Goal: Transaction & Acquisition: Purchase product/service

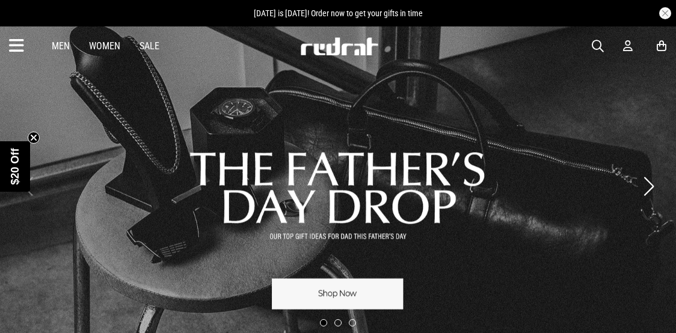
click at [153, 43] on link "Sale" at bounding box center [149, 45] width 20 height 11
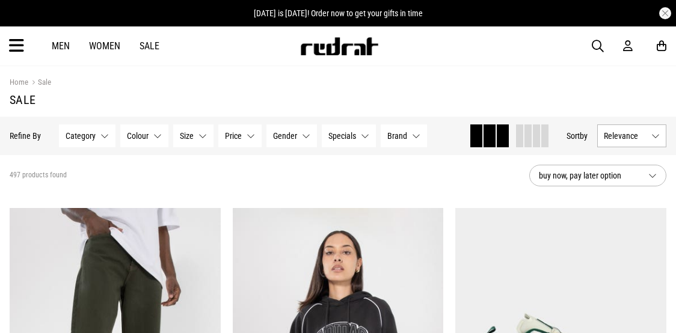
click at [626, 134] on span "Relevance" at bounding box center [624, 136] width 43 height 10
click at [621, 205] on li "Price (Lowest)" at bounding box center [631, 202] width 68 height 22
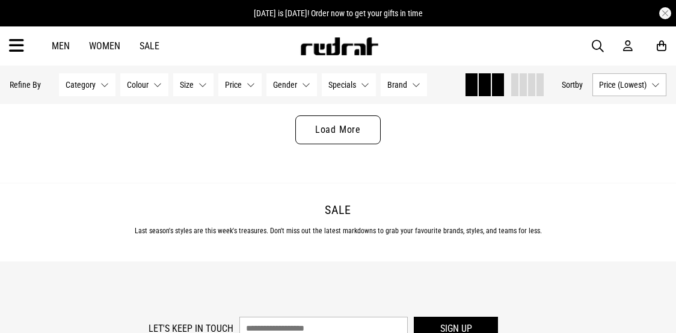
scroll to position [3191, 0]
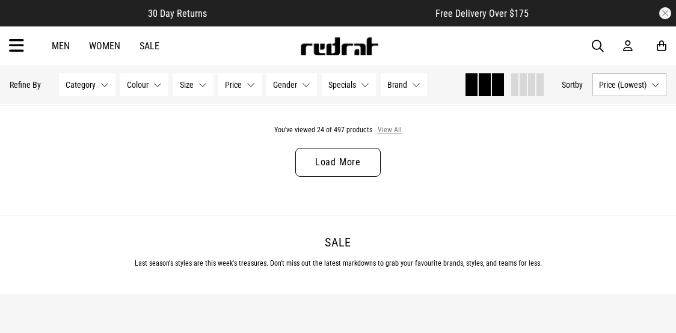
click at [382, 131] on button "View All" at bounding box center [389, 130] width 25 height 11
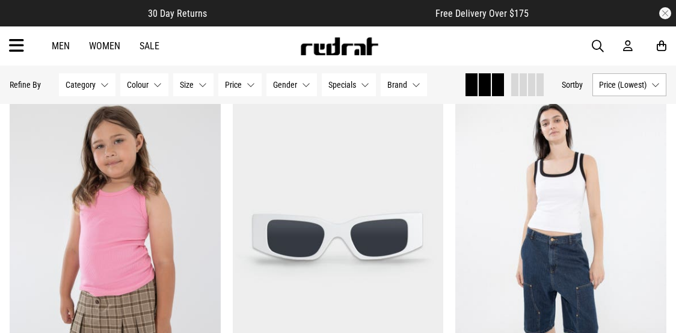
scroll to position [7597, 0]
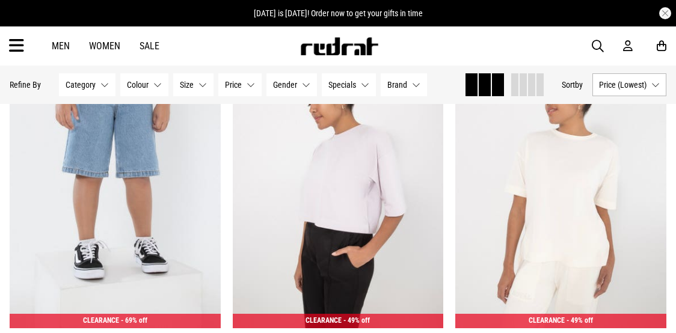
scroll to position [9423, 0]
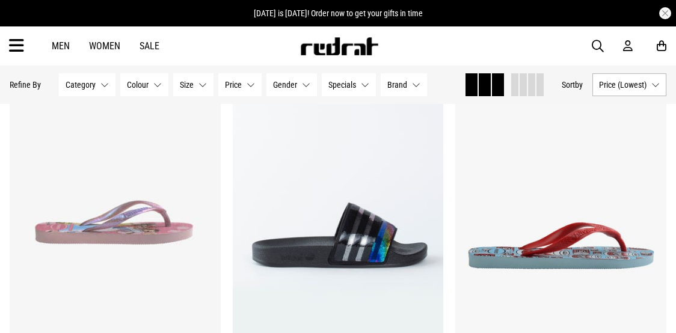
scroll to position [12933, 0]
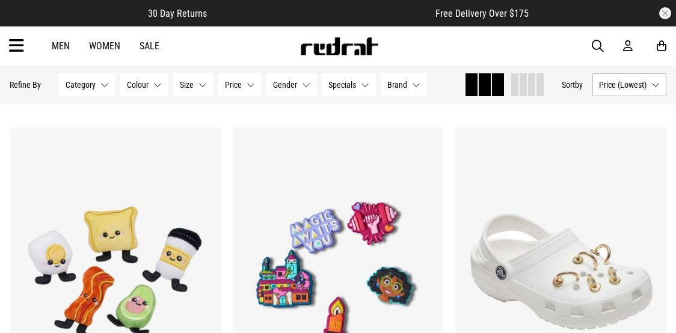
scroll to position [17845, 0]
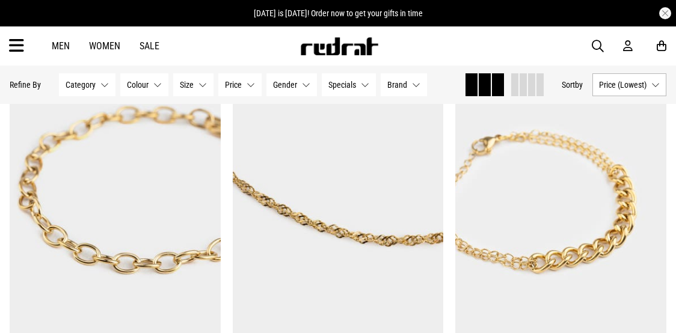
scroll to position [20951, 0]
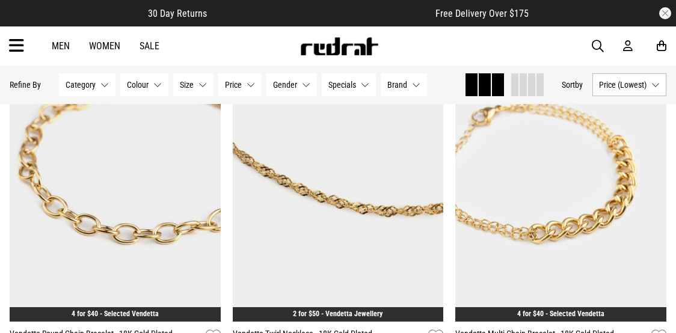
click at [598, 46] on span "button" at bounding box center [597, 46] width 12 height 14
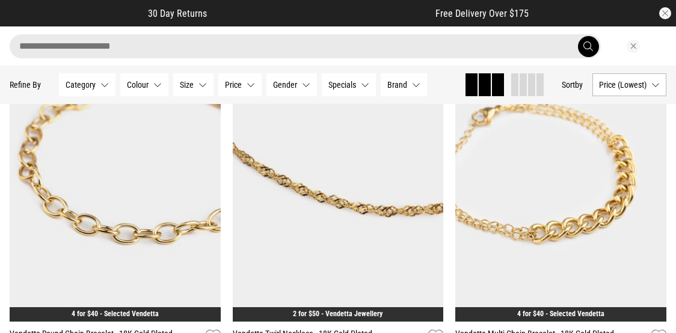
click at [462, 44] on input "search" at bounding box center [305, 46] width 591 height 24
type input "******"
click at [578, 36] on button "submit" at bounding box center [588, 46] width 21 height 21
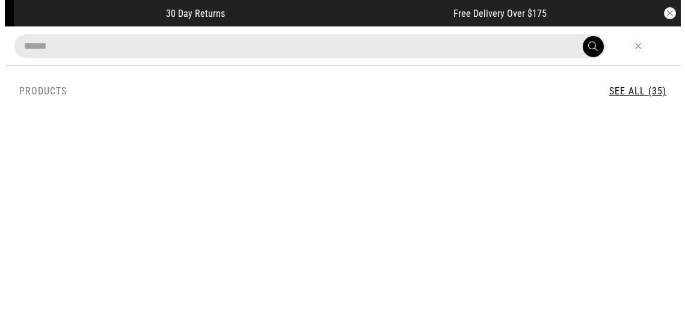
scroll to position [21183, 0]
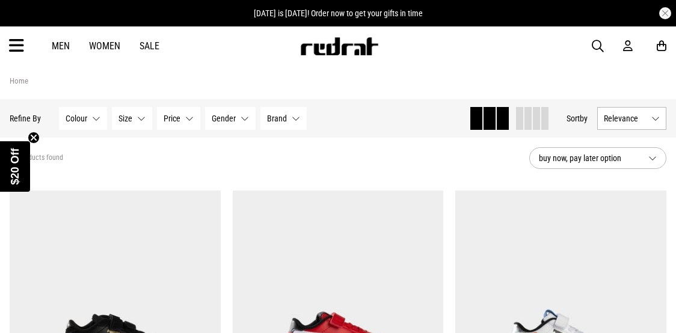
click at [652, 117] on button "Relevance" at bounding box center [631, 118] width 69 height 23
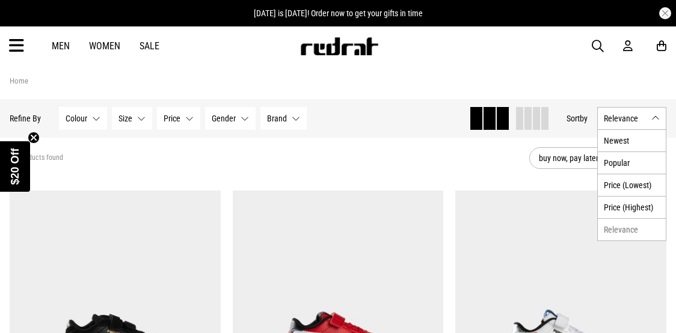
click at [629, 187] on li "Price (Lowest)" at bounding box center [631, 185] width 68 height 22
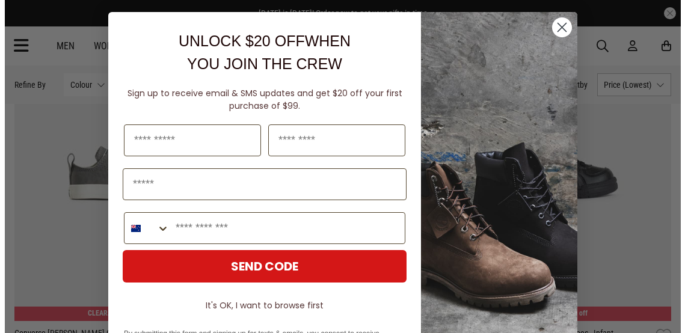
scroll to position [1735, 0]
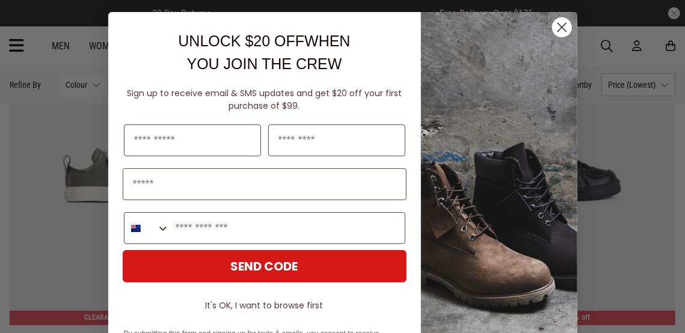
drag, startPoint x: 684, startPoint y: 20, endPoint x: 682, endPoint y: 164, distance: 144.3
click at [675, 164] on html "30 Day Returns Free Delivery Over $175 [DATE] is [DATE]! Order now to get your …" at bounding box center [342, 325] width 685 height 4121
click at [562, 35] on circle "Close dialog" at bounding box center [561, 27] width 20 height 20
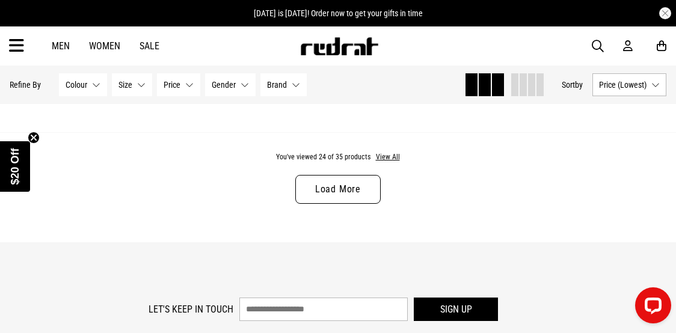
scroll to position [3188, 0]
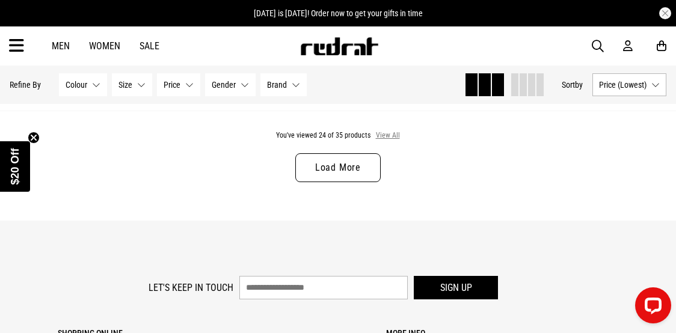
click at [389, 136] on button "View All" at bounding box center [387, 135] width 25 height 11
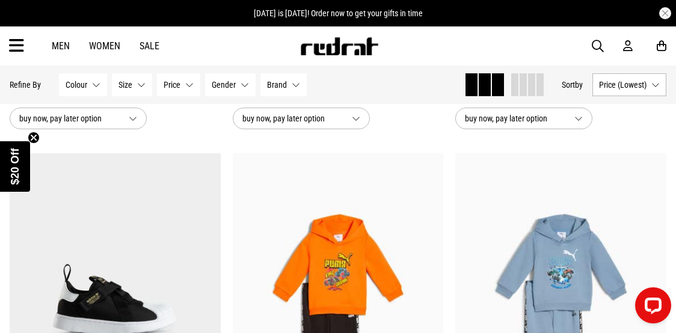
scroll to position [1299, 0]
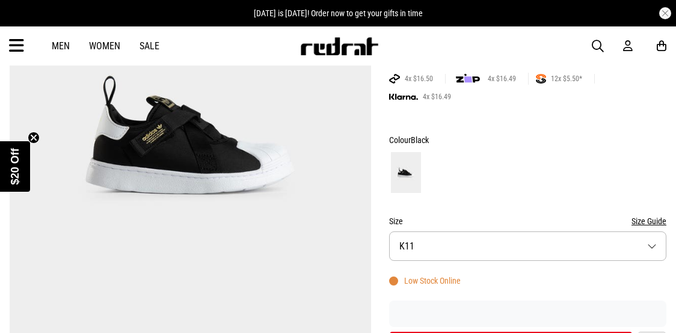
drag, startPoint x: 683, startPoint y: 28, endPoint x: 690, endPoint y: 60, distance: 32.1
click at [655, 240] on button "Size K11" at bounding box center [527, 245] width 277 height 29
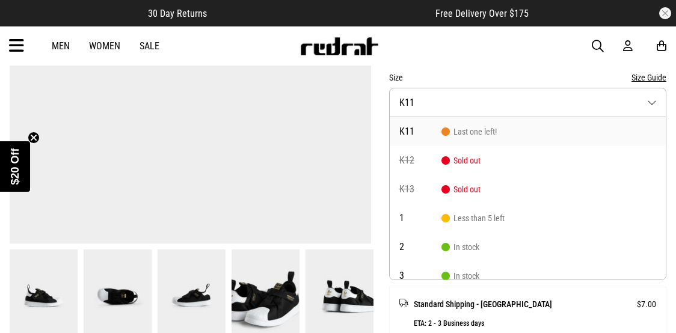
scroll to position [359, 0]
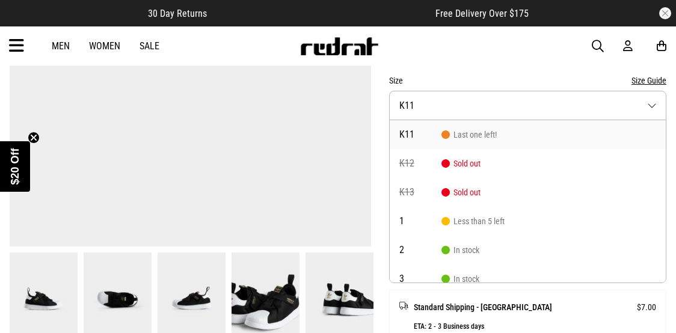
click at [652, 78] on button "Size Guide" at bounding box center [648, 80] width 35 height 14
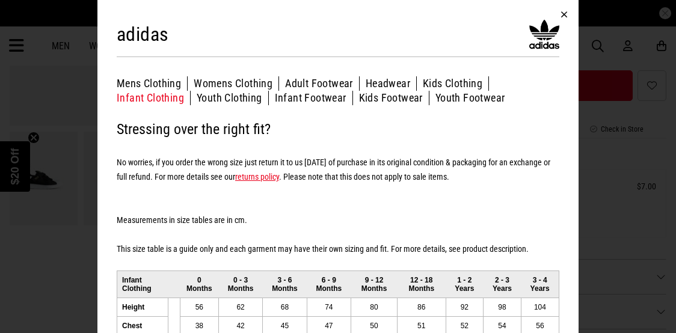
scroll to position [472, 0]
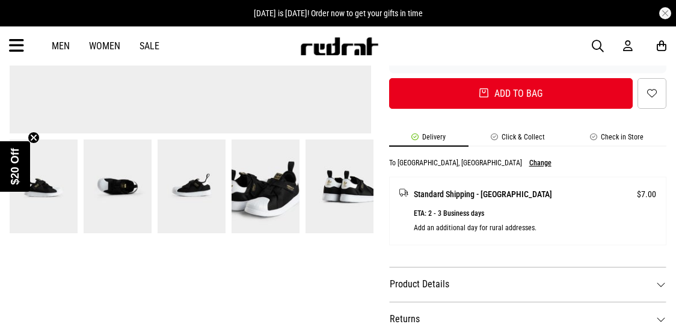
drag, startPoint x: 673, startPoint y: 85, endPoint x: 672, endPoint y: 118, distance: 33.1
click at [519, 141] on li "Click & Collect" at bounding box center [517, 140] width 99 height 14
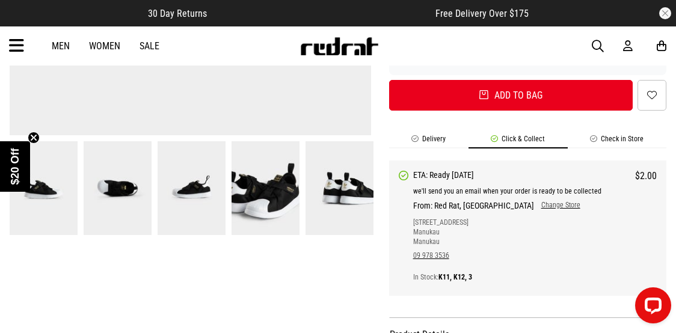
scroll to position [465, 0]
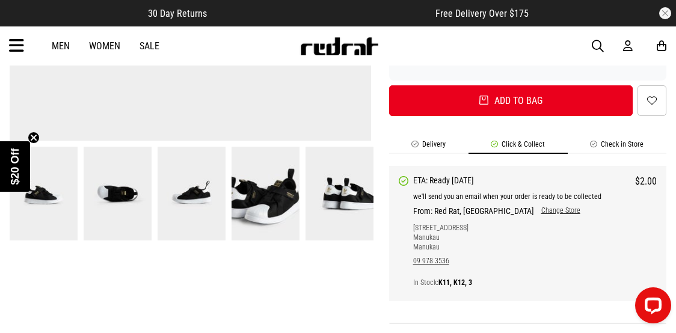
click at [629, 142] on li "Check in Store" at bounding box center [616, 147] width 99 height 14
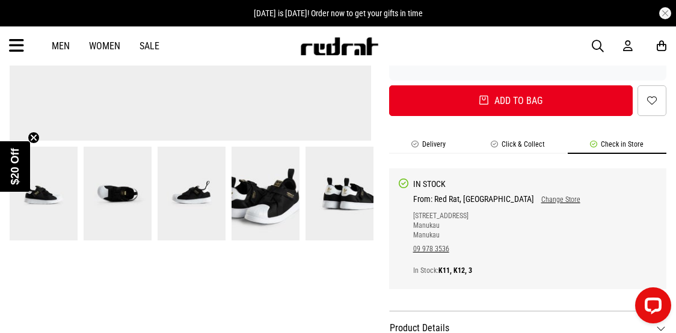
click at [534, 201] on link "Change Store" at bounding box center [557, 199] width 46 height 8
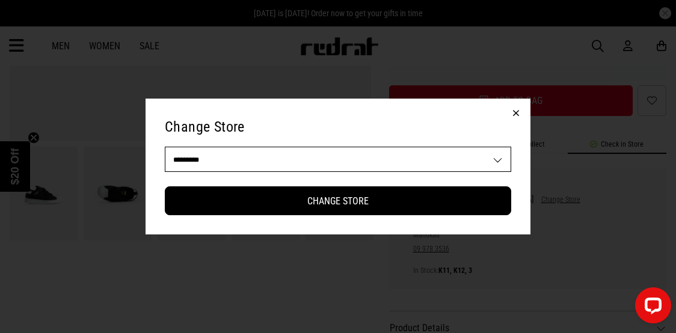
click at [476, 166] on select "**********" at bounding box center [338, 159] width 346 height 24
select select "**"
click at [165, 147] on select "**********" at bounding box center [338, 159] width 346 height 24
click at [404, 204] on button "Change Store" at bounding box center [338, 200] width 346 height 29
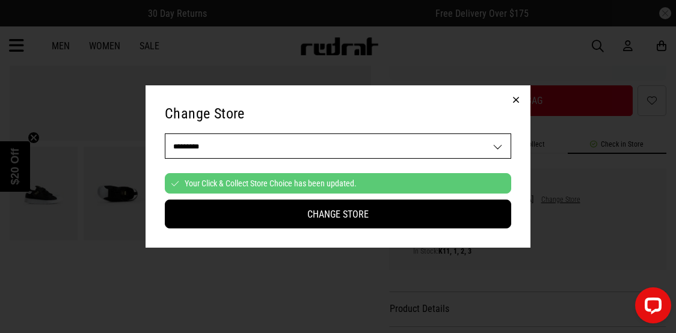
click at [404, 204] on button "Change Store" at bounding box center [338, 214] width 346 height 29
click at [411, 216] on button "Change Store" at bounding box center [338, 214] width 346 height 29
click at [513, 102] on button "button" at bounding box center [515, 99] width 29 height 29
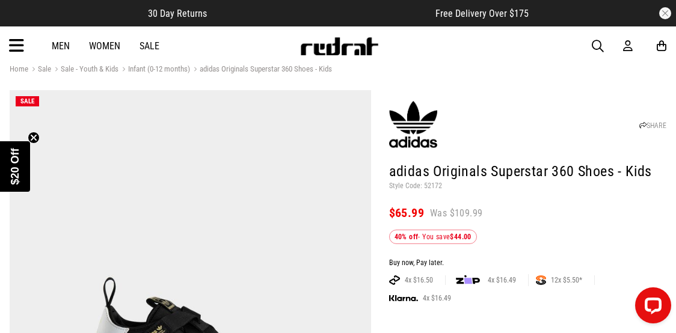
scroll to position [8, 0]
